Goal: Task Accomplishment & Management: Complete application form

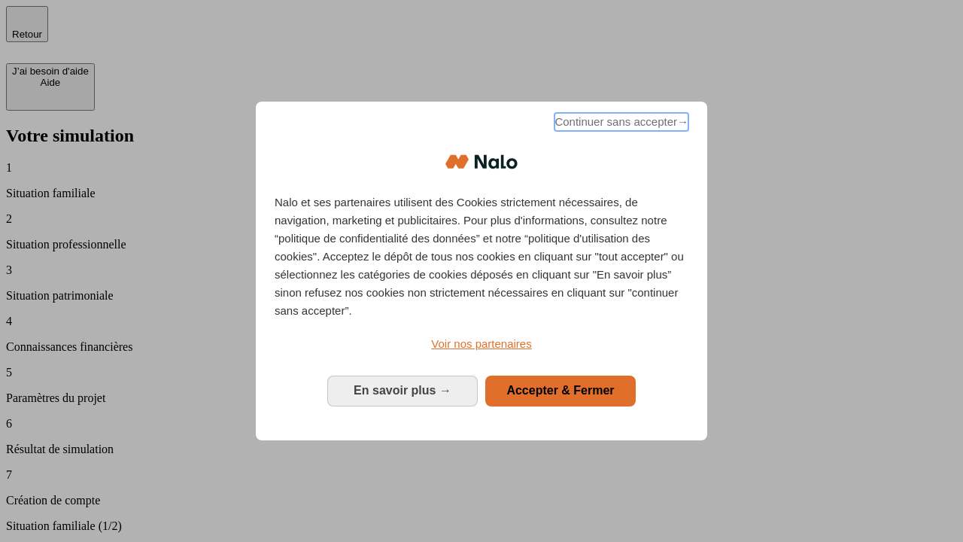
click at [620, 124] on span "Continuer sans accepter →" at bounding box center [621, 122] width 134 height 18
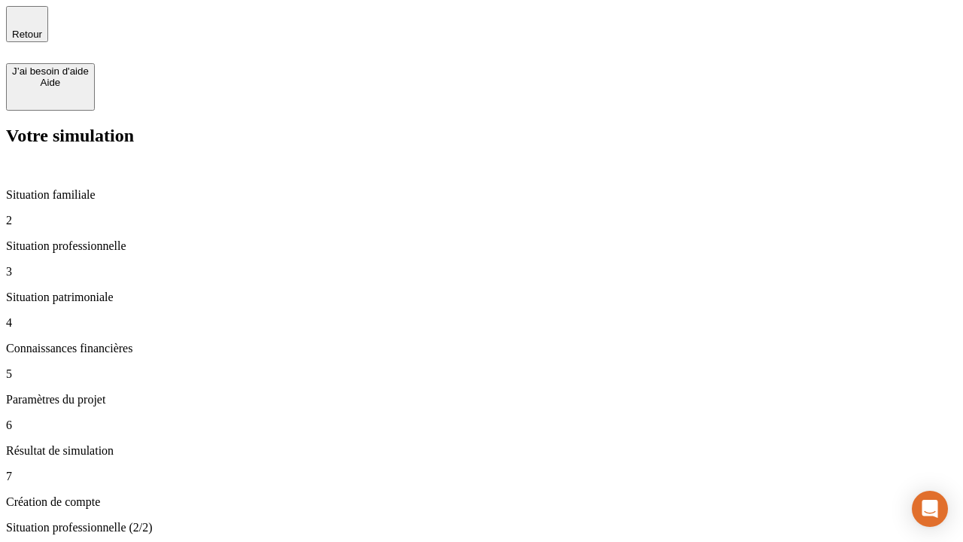
type input "30 000"
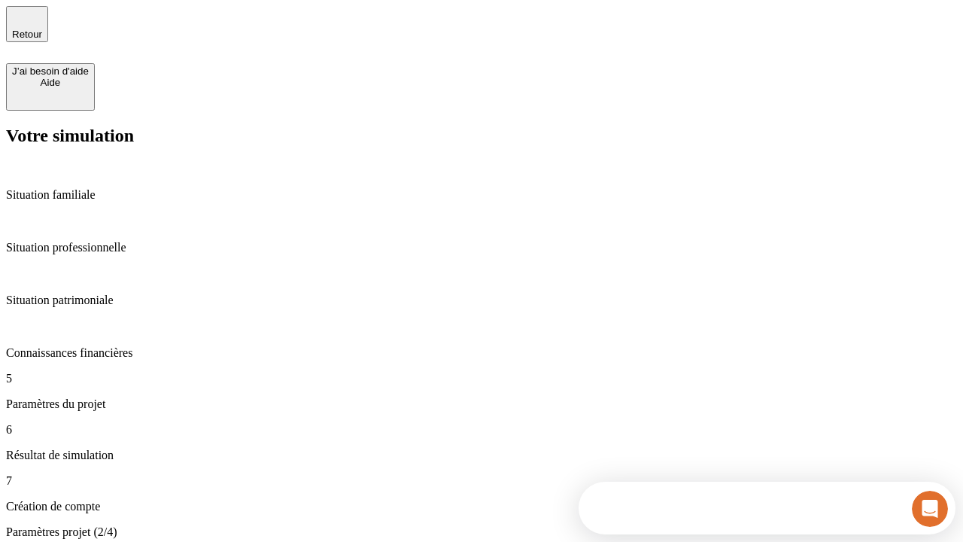
type input "25"
type input "1 000"
type input "640"
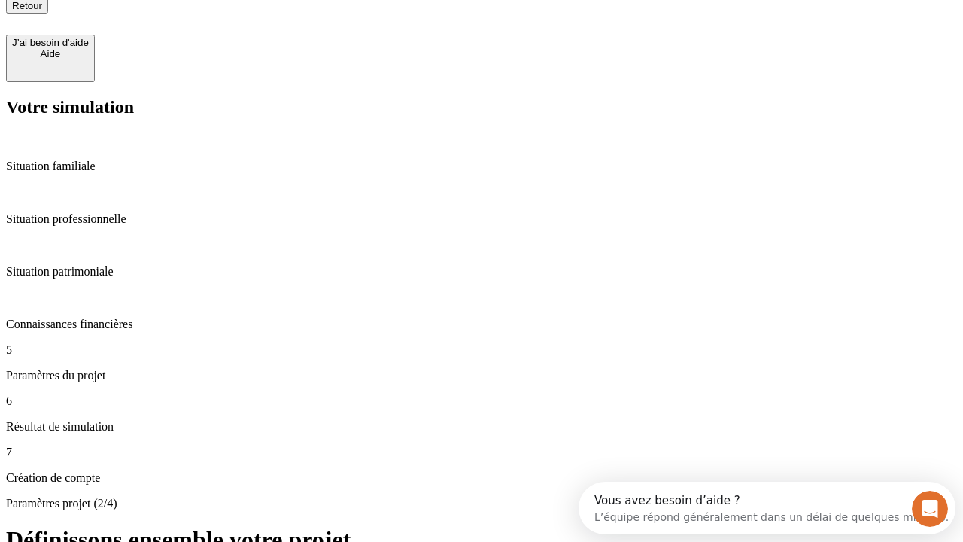
scroll to position [14, 0]
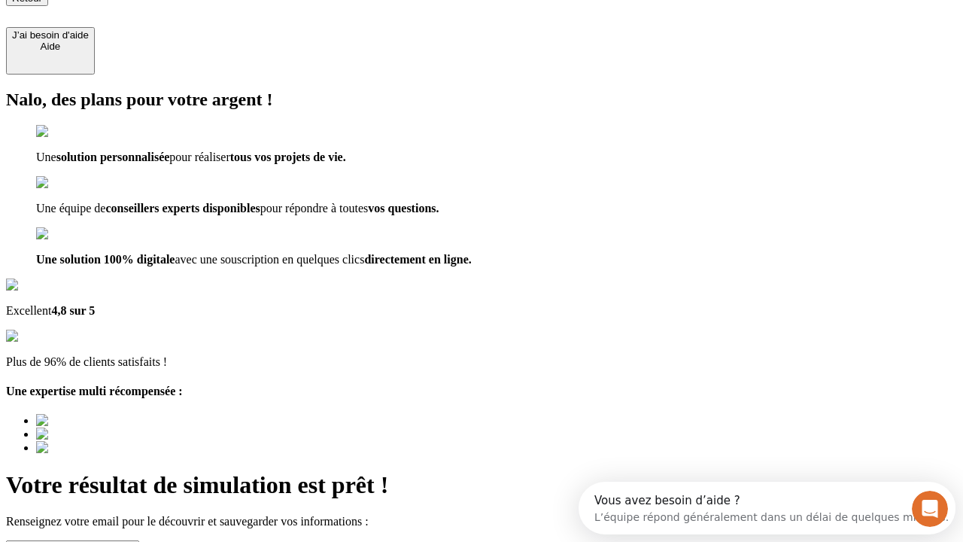
type input "[EMAIL_ADDRESS][PERSON_NAME][DOMAIN_NAME]"
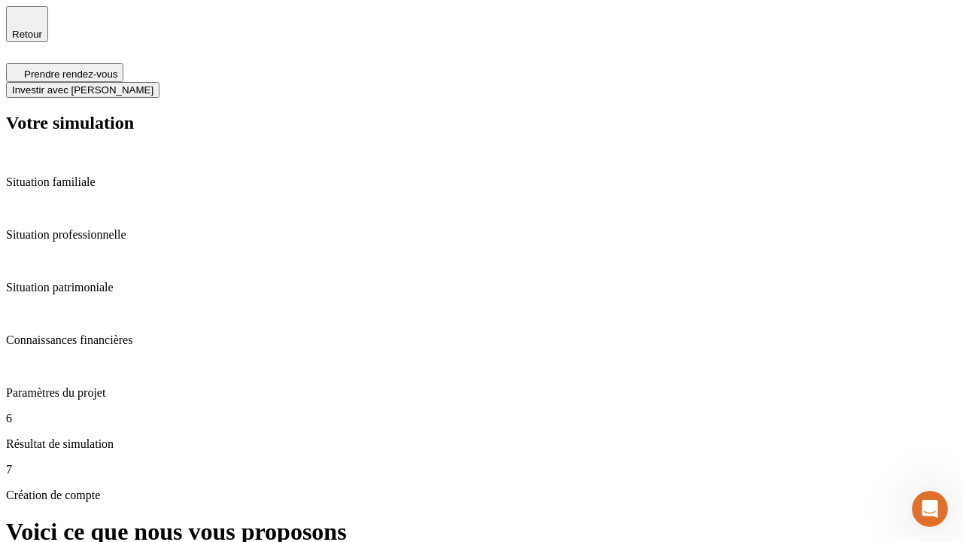
click at [153, 84] on span "Investir avec [PERSON_NAME]" at bounding box center [82, 89] width 141 height 11
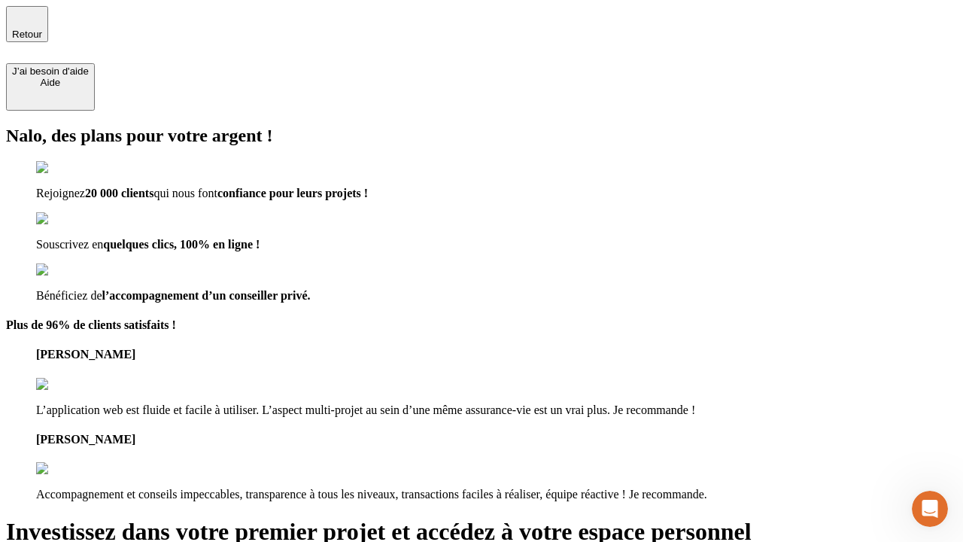
type input "[EMAIL_ADDRESS][PERSON_NAME][DOMAIN_NAME]"
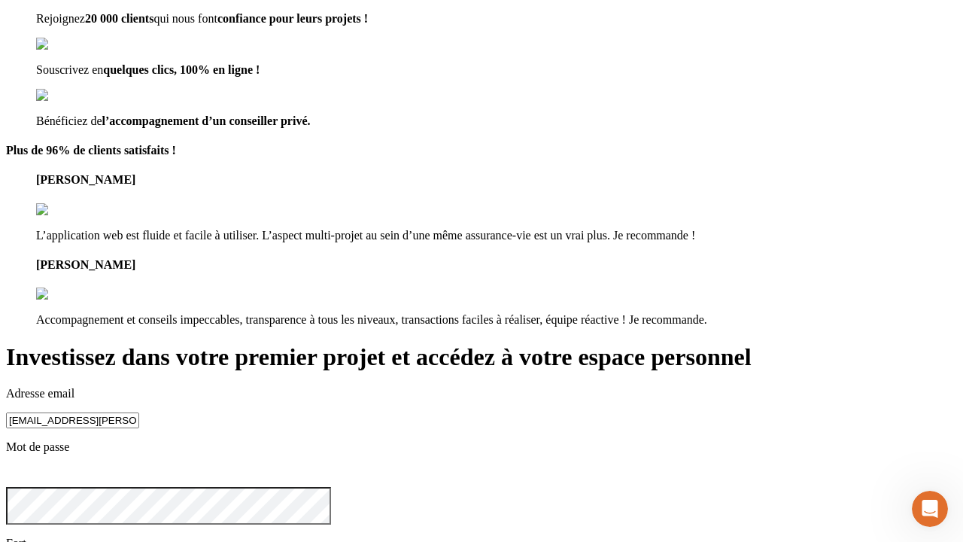
scroll to position [47, 0]
